Goal: Connect with others: Connect with others

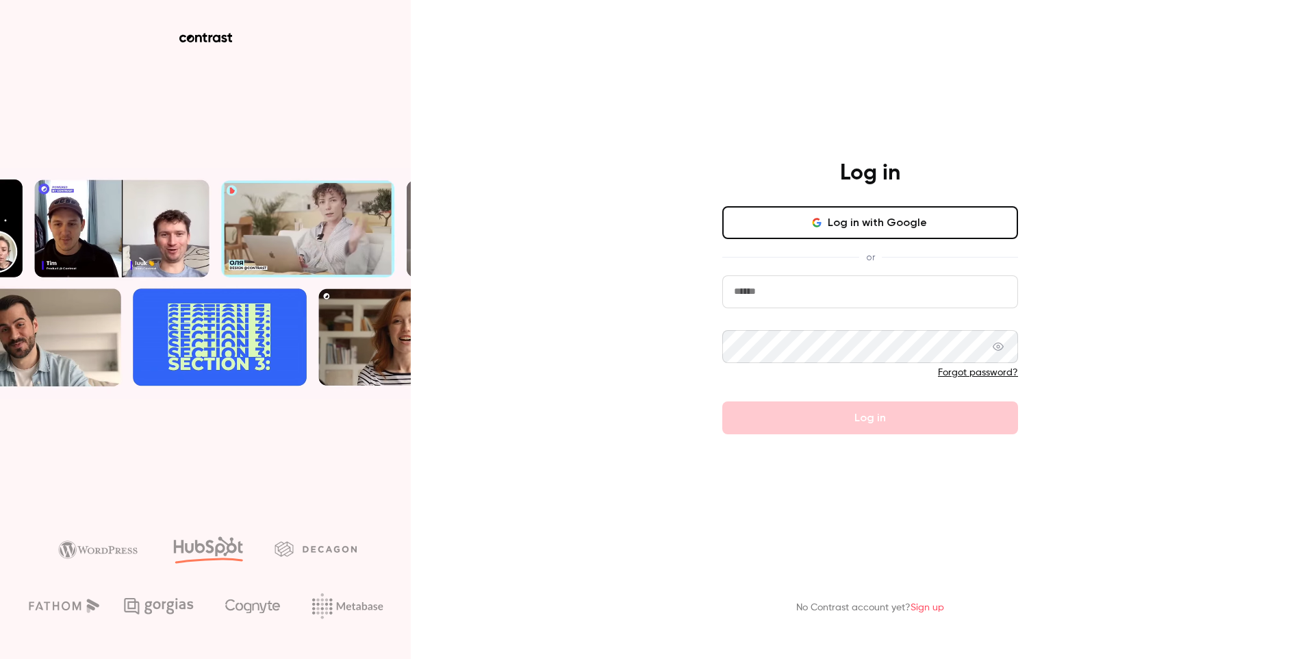
click at [792, 308] on input "email" at bounding box center [870, 291] width 296 height 33
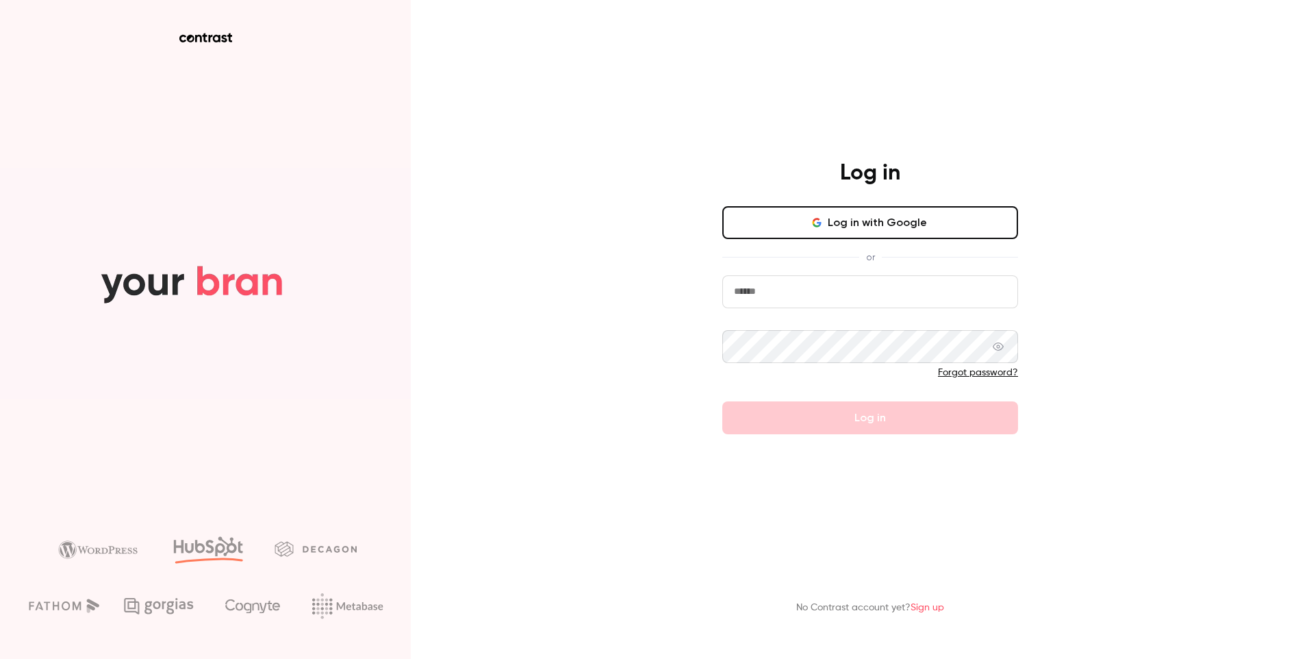
click at [802, 297] on input "email" at bounding box center [870, 291] width 296 height 33
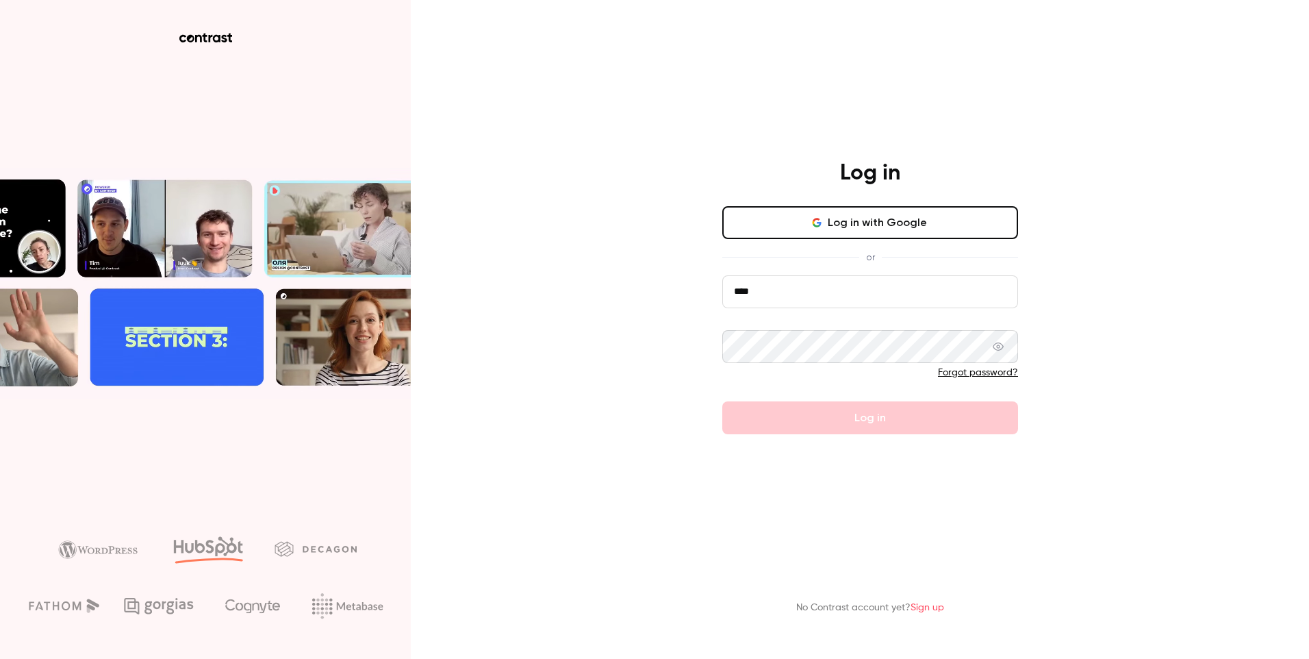
type input "**********"
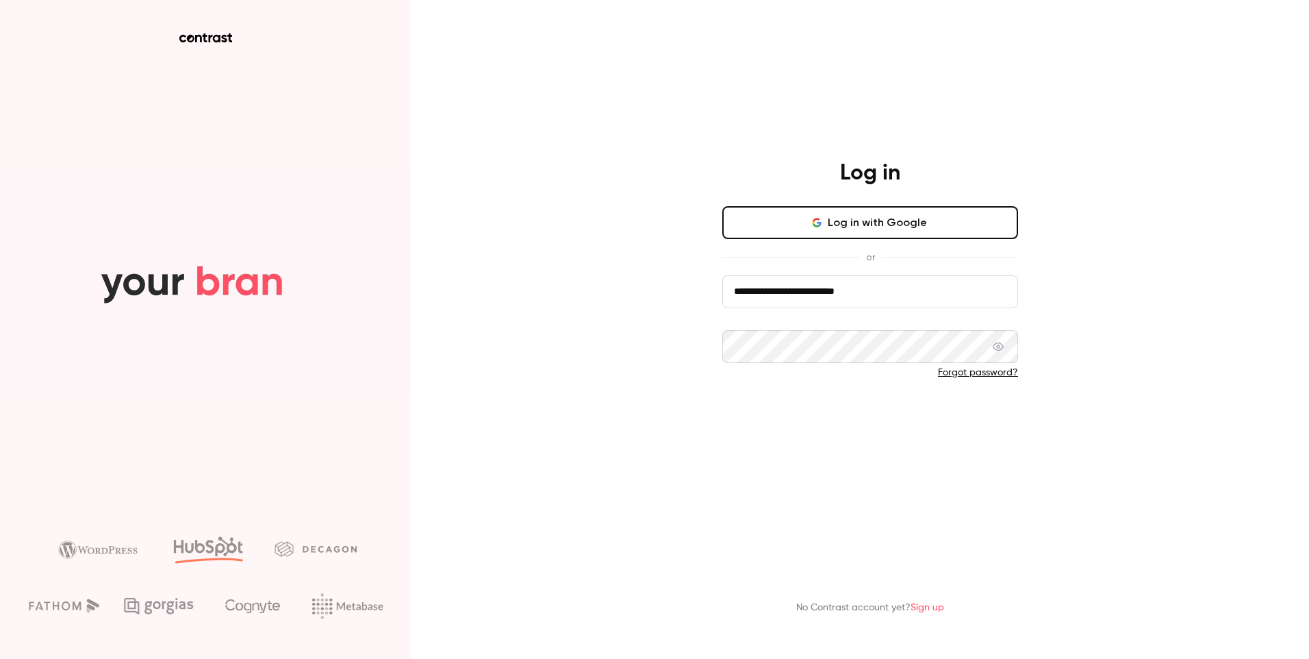
click at [869, 424] on button "Log in" at bounding box center [870, 417] width 296 height 33
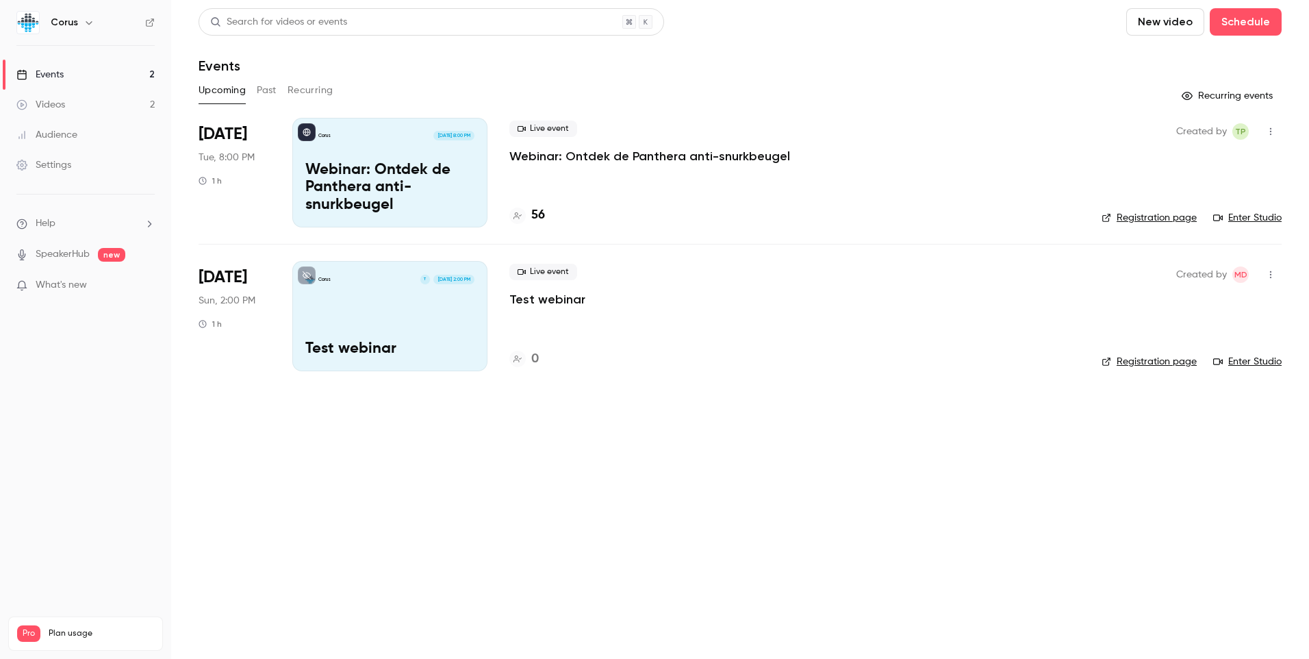
click at [1266, 277] on icon "button" at bounding box center [1270, 275] width 11 height 10
click at [1201, 347] on div "Invite to Studio" at bounding box center [1218, 345] width 104 height 14
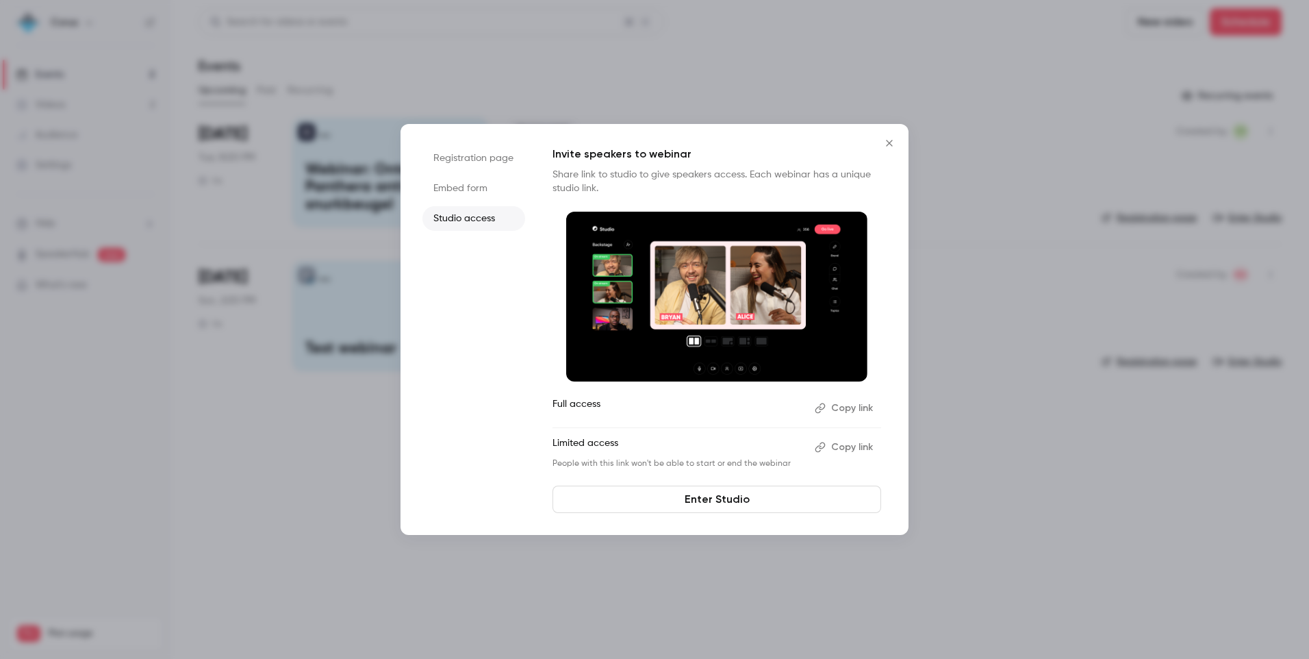
click at [889, 149] on button "Close" at bounding box center [889, 142] width 27 height 27
